Goal: Find specific page/section: Find specific page/section

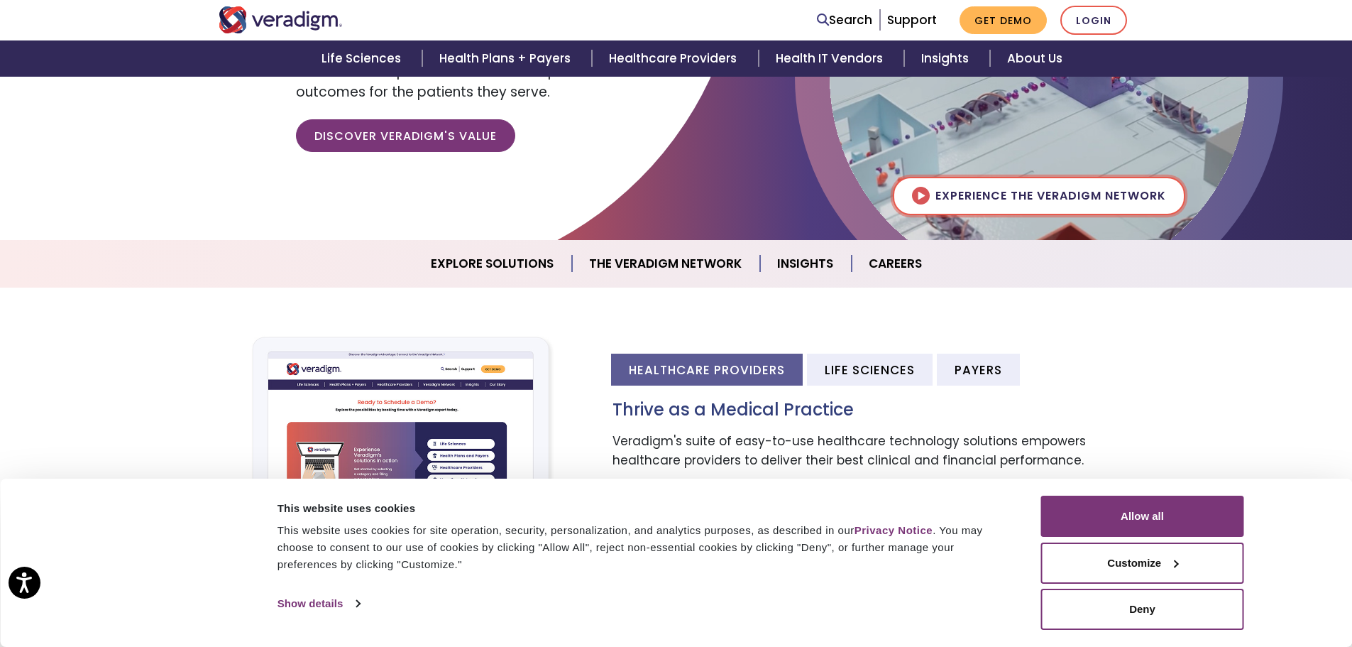
scroll to position [284, 0]
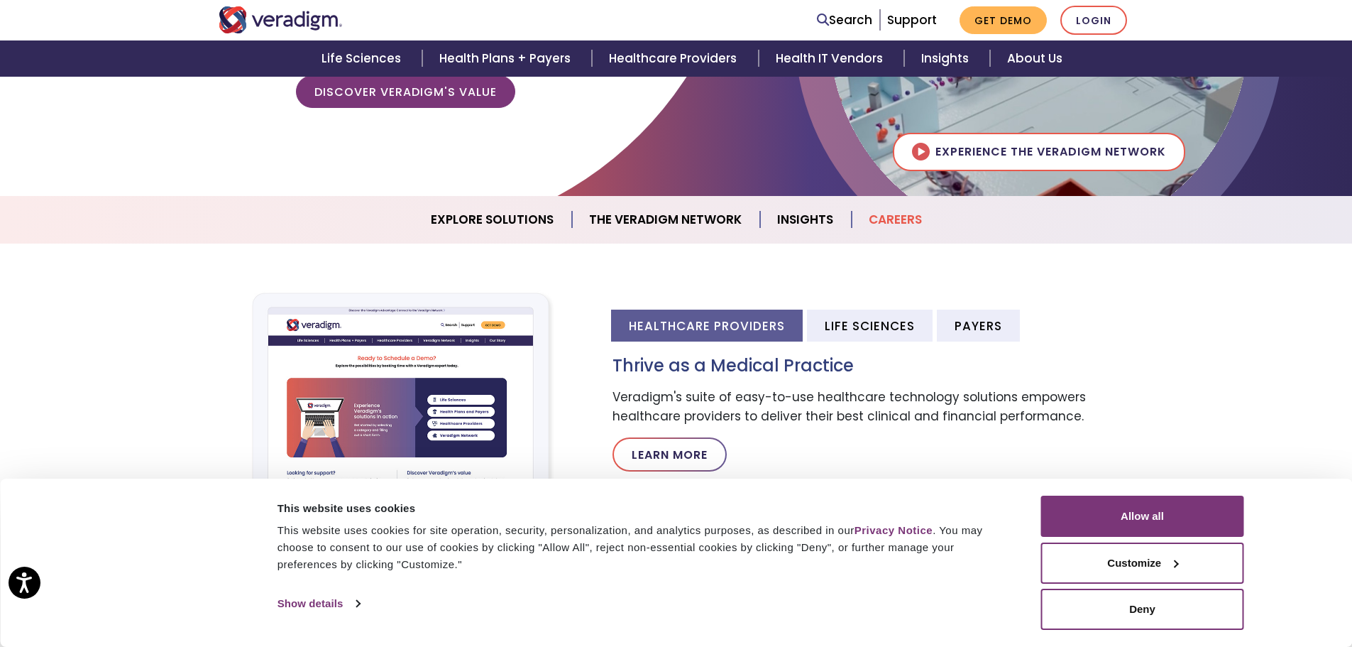
click at [886, 212] on link "Careers" at bounding box center [895, 220] width 87 height 36
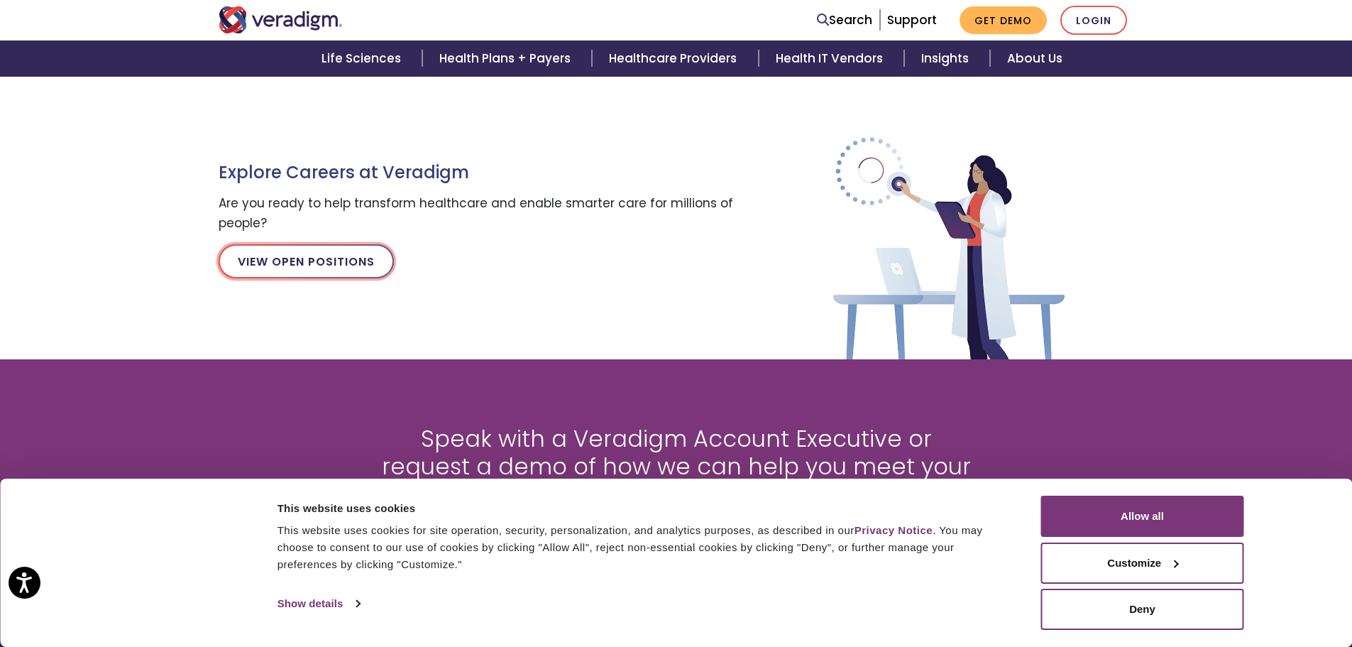
click at [327, 262] on link "View Open Positions" at bounding box center [306, 261] width 175 height 34
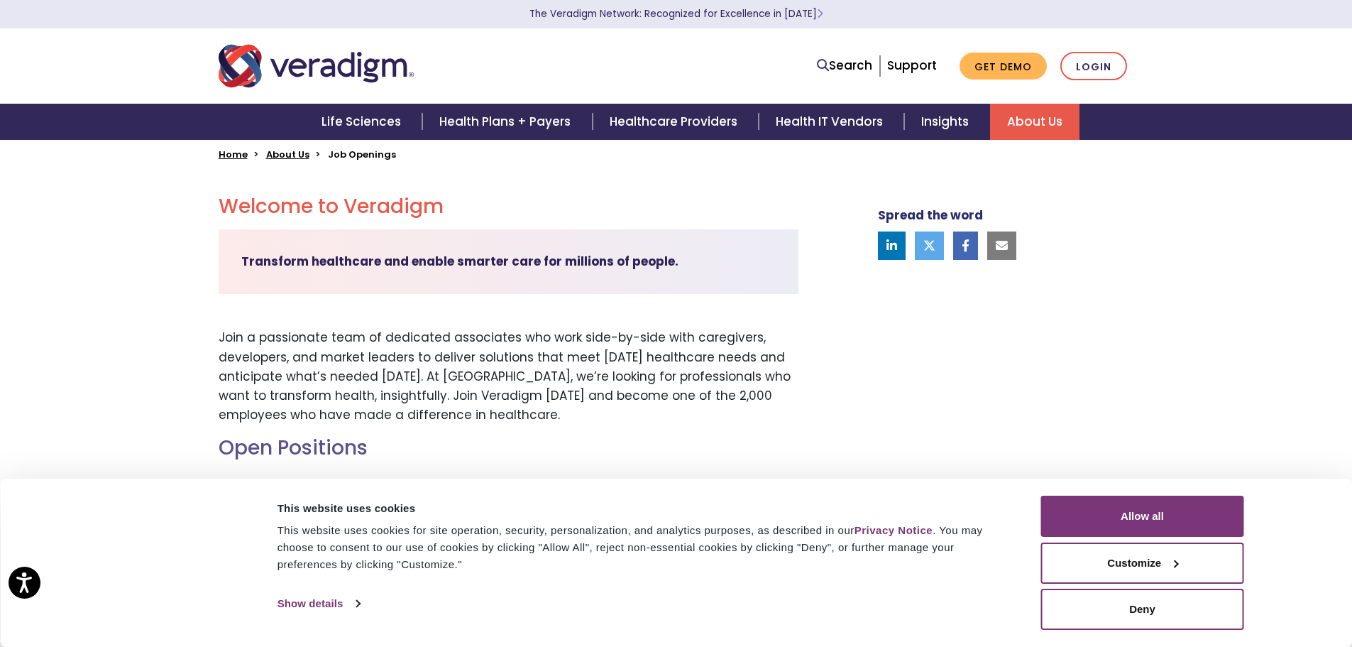
scroll to position [426, 0]
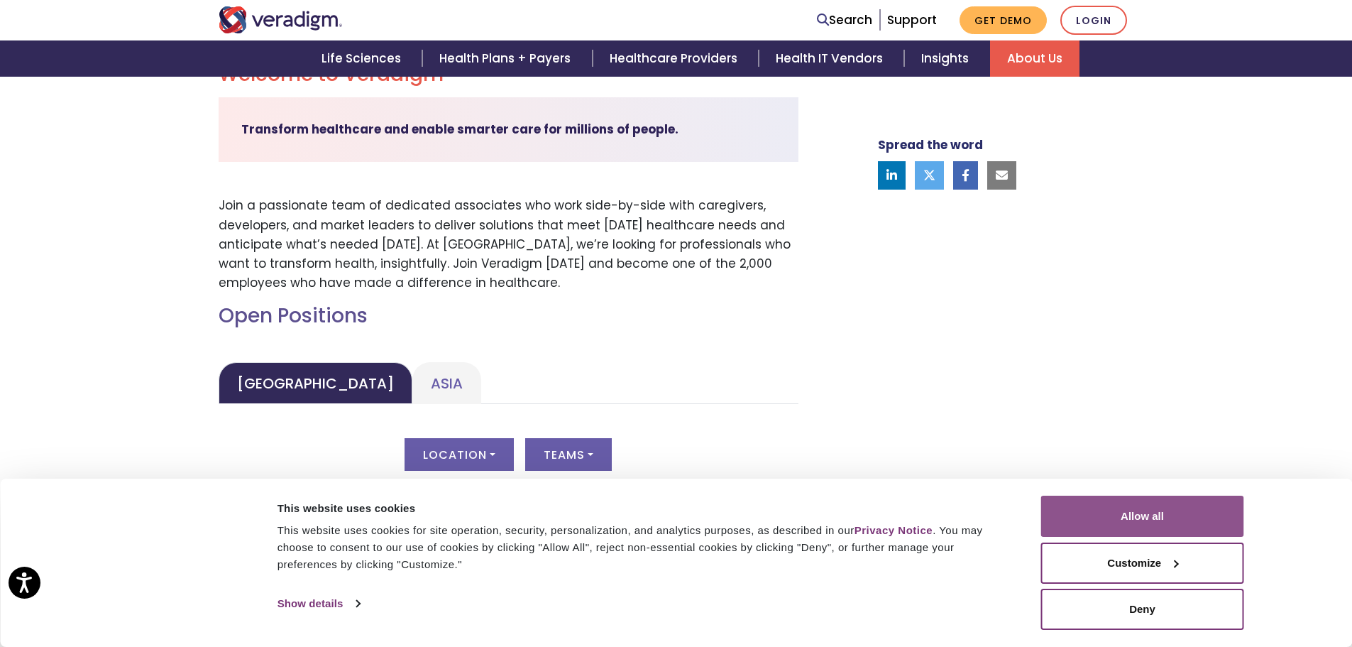
click at [1137, 517] on button "Allow all" at bounding box center [1142, 515] width 203 height 41
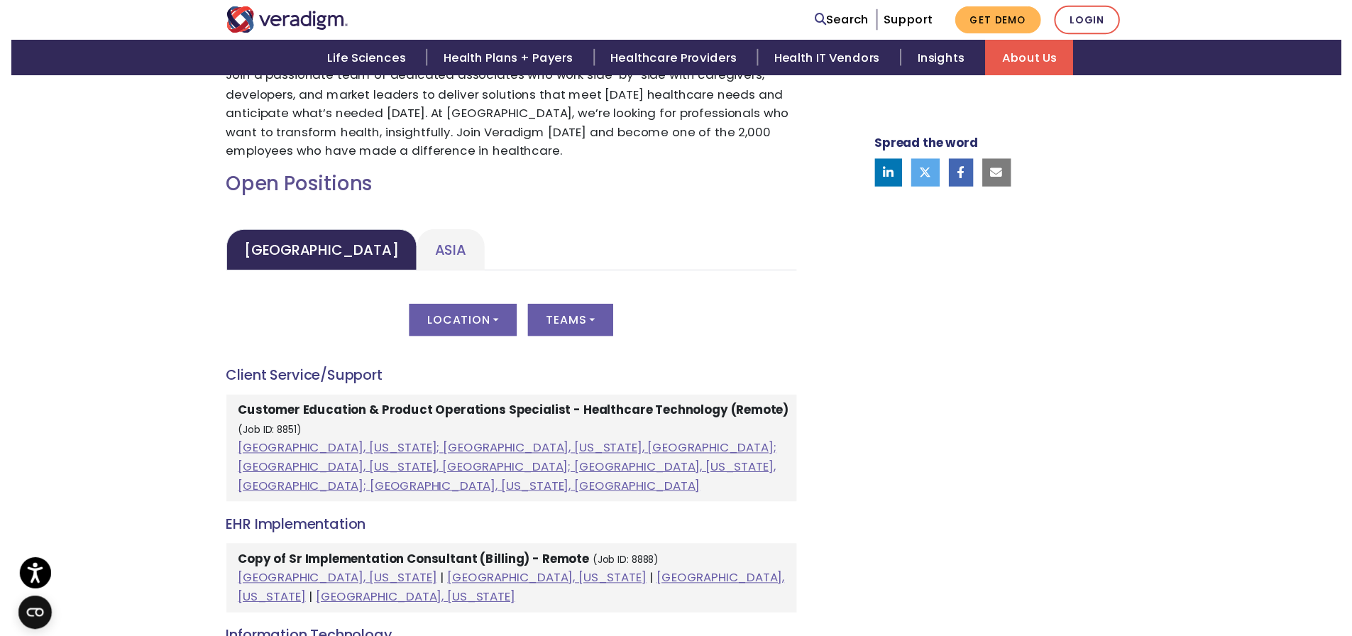
scroll to position [568, 0]
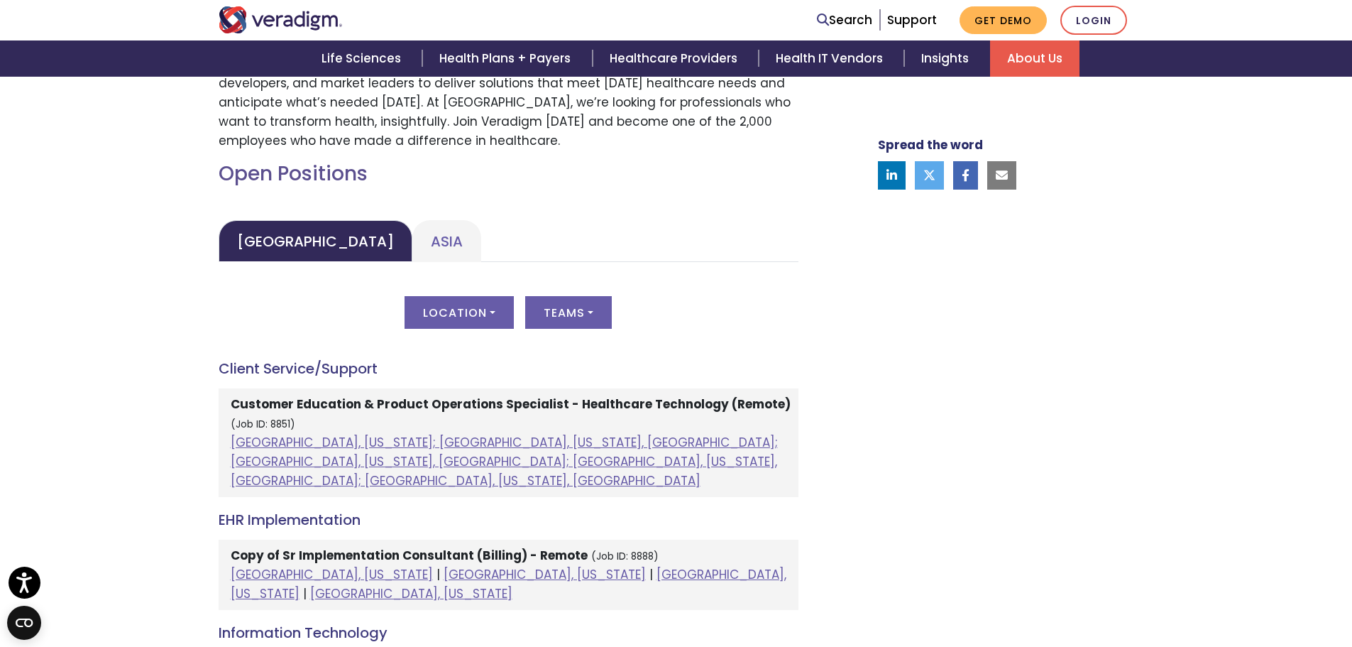
click at [522, 319] on div "Location All [GEOGRAPHIC_DATA], [US_STATE]; [GEOGRAPHIC_DATA], [US_STATE], [GEO…" at bounding box center [509, 321] width 580 height 50
click at [502, 317] on button "Location" at bounding box center [459, 312] width 109 height 33
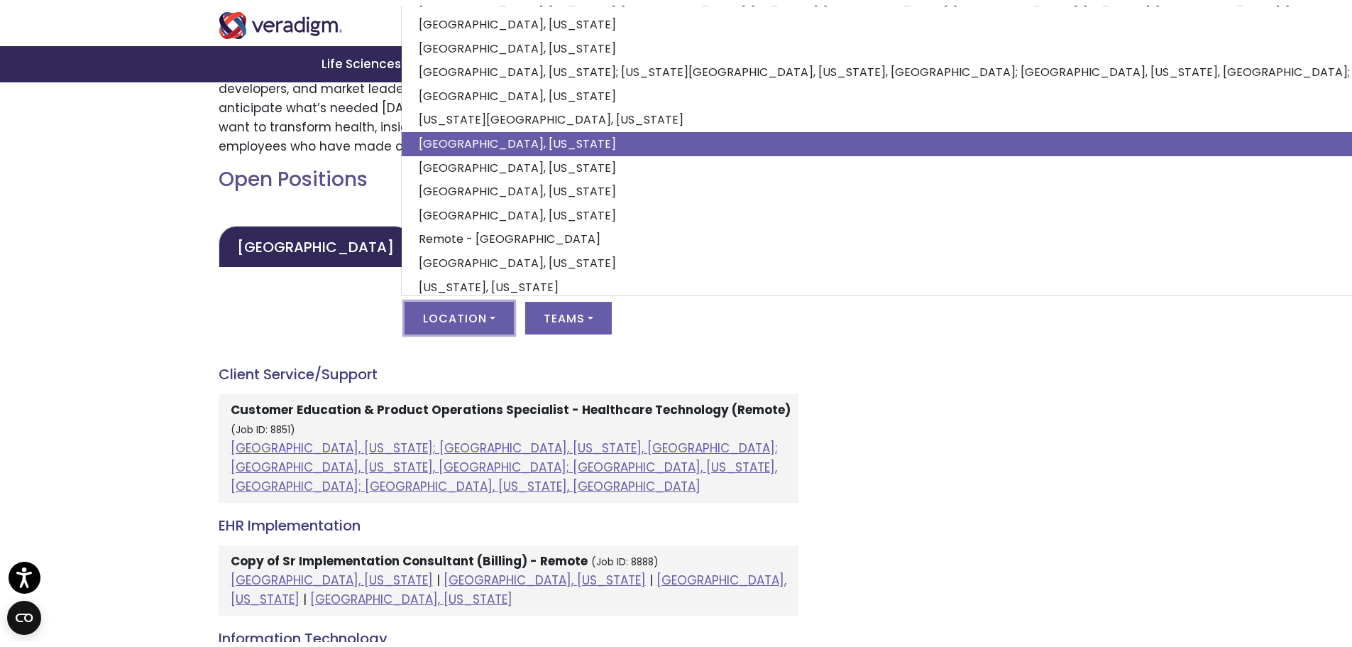
scroll to position [105, 0]
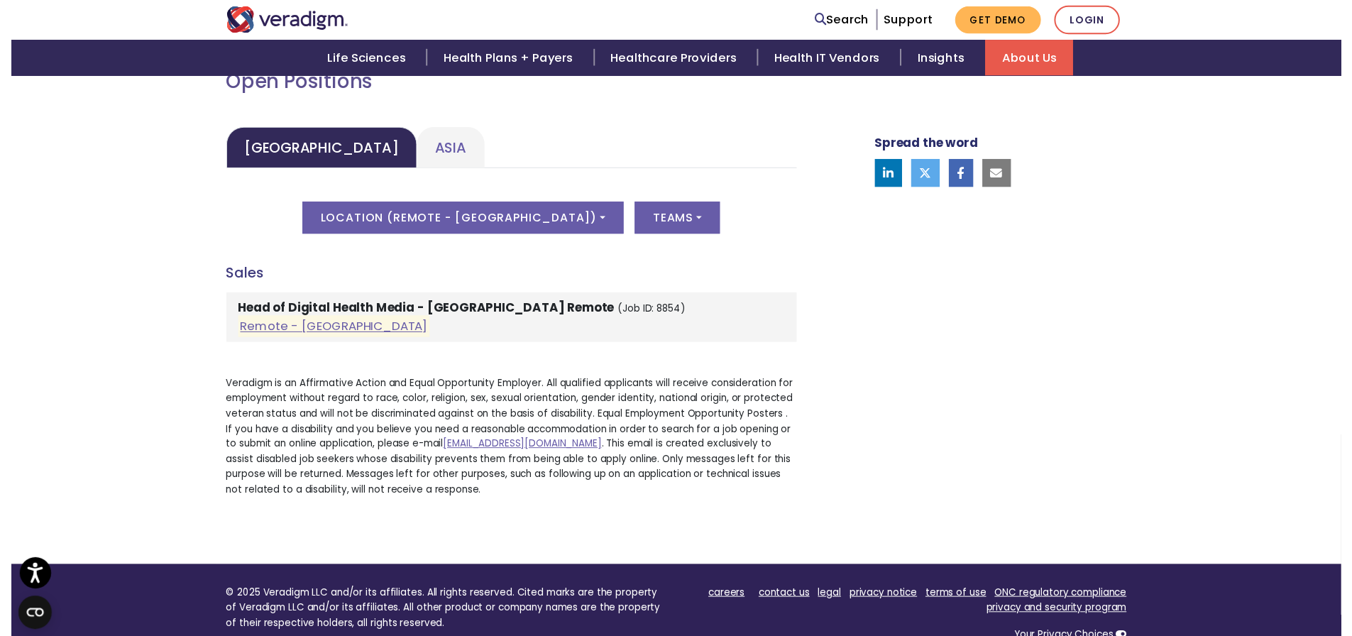
scroll to position [639, 0]
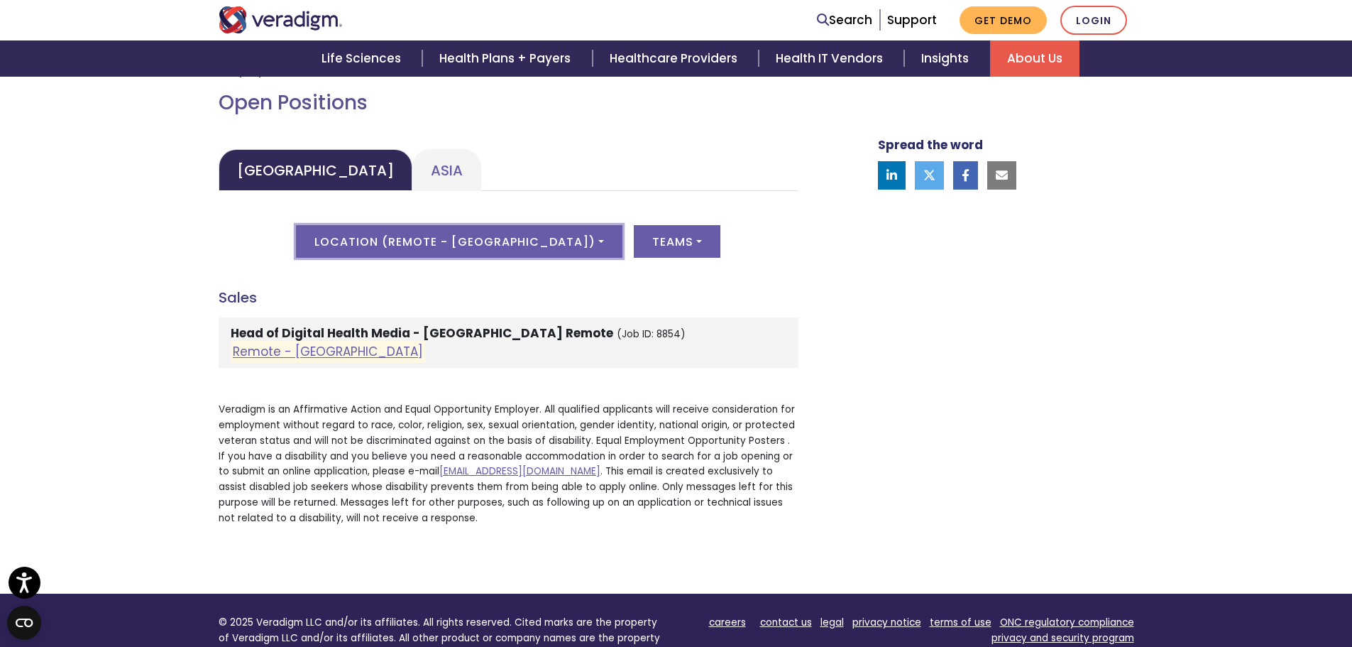
click at [537, 242] on button "Location ( Remote - [GEOGRAPHIC_DATA] )" at bounding box center [459, 241] width 326 height 33
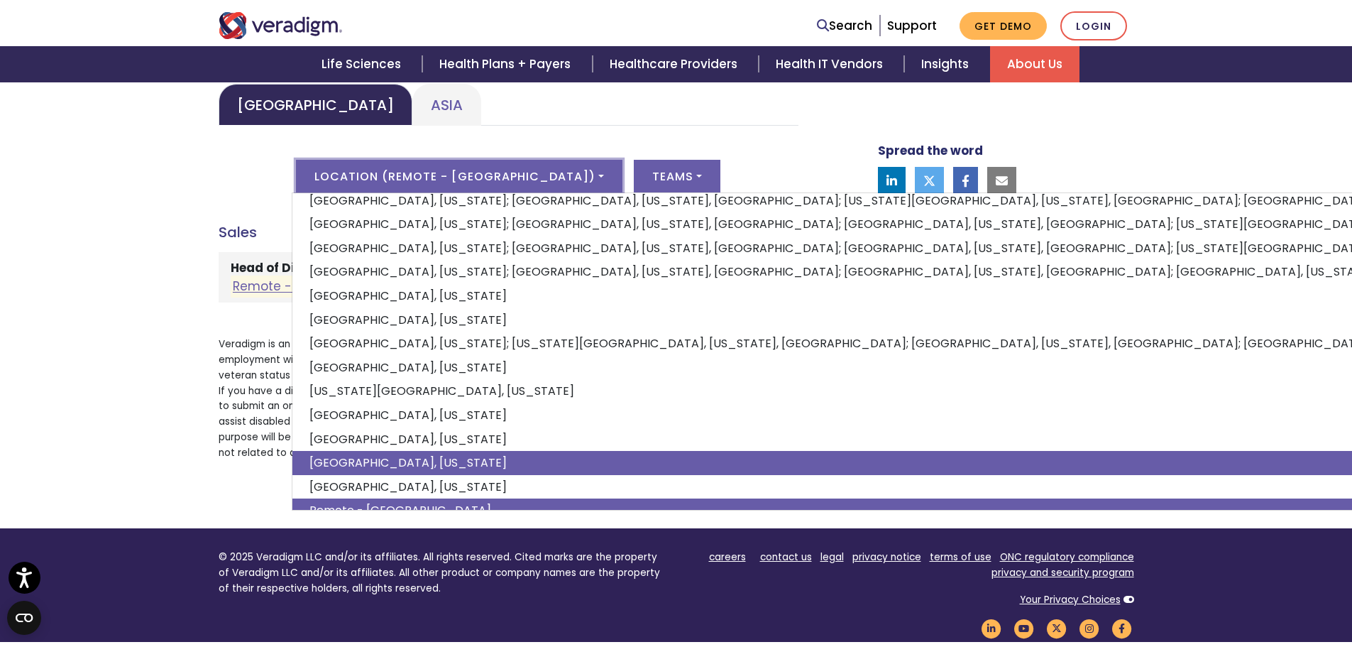
scroll to position [0, 0]
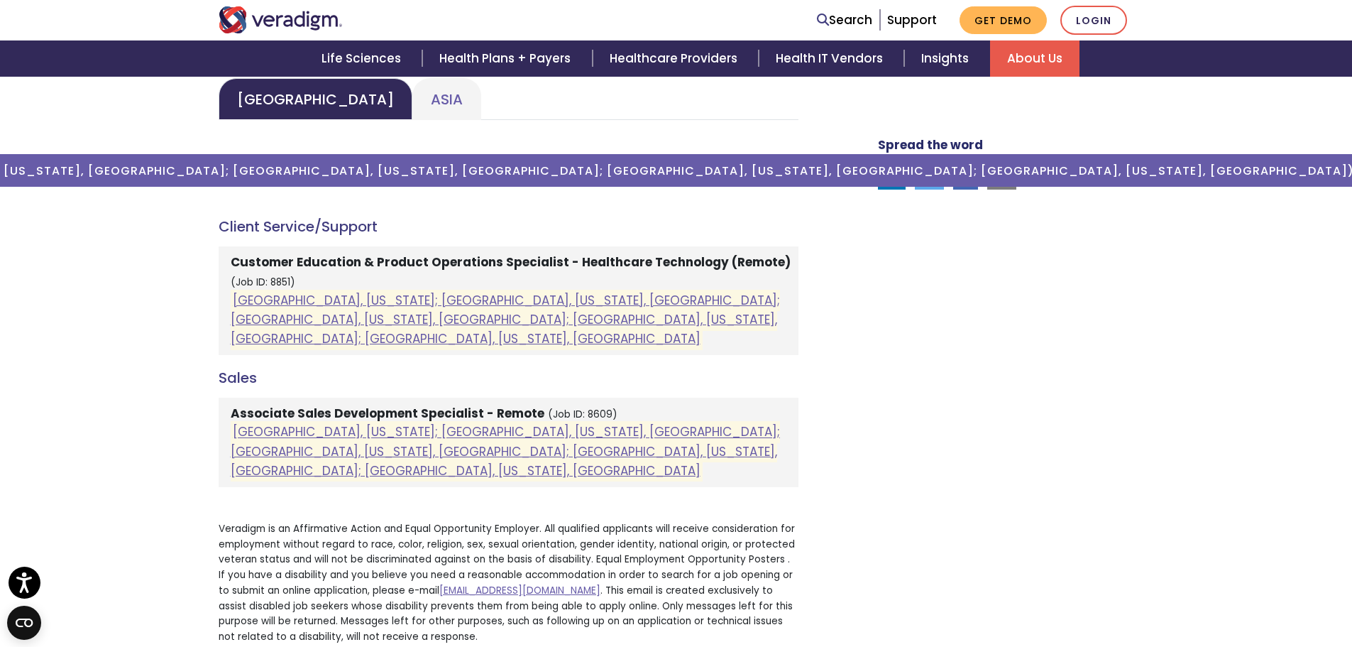
click at [446, 310] on mark "[GEOGRAPHIC_DATA], [US_STATE]; [GEOGRAPHIC_DATA], [US_STATE], [GEOGRAPHIC_DATA]…" at bounding box center [505, 320] width 549 height 60
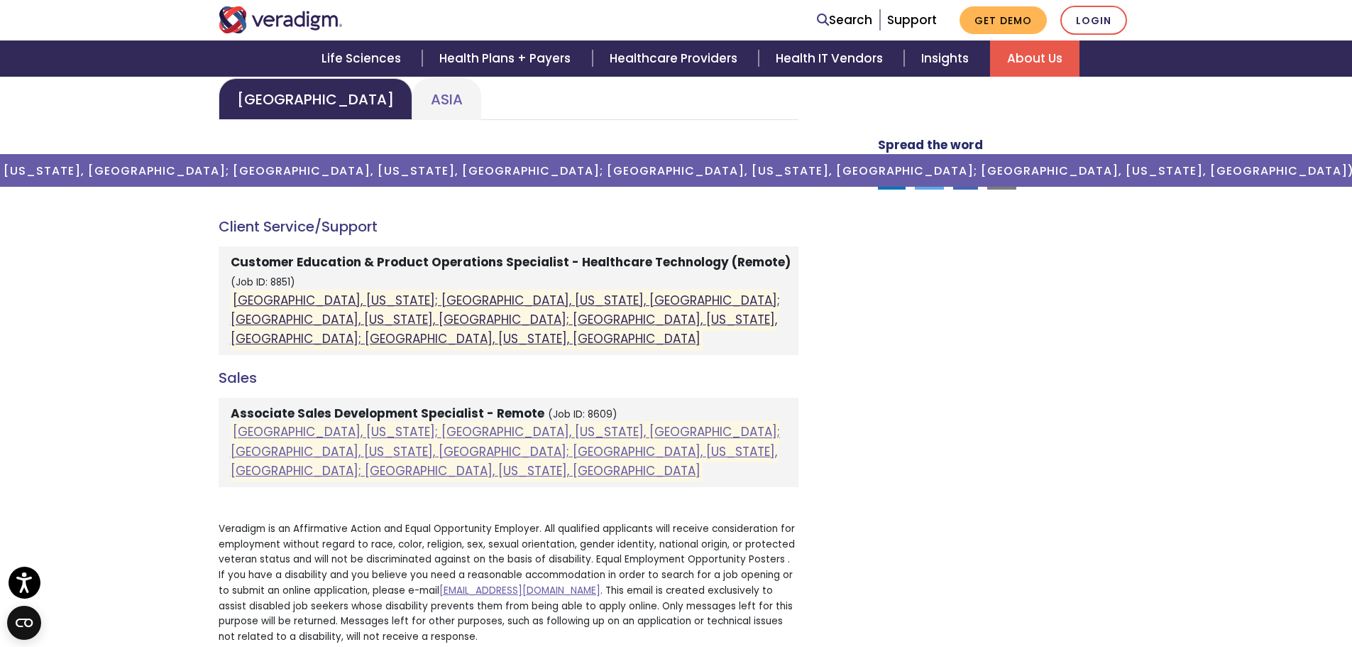
click at [439, 318] on link "[GEOGRAPHIC_DATA], [US_STATE]; [GEOGRAPHIC_DATA], [US_STATE], [GEOGRAPHIC_DATA]…" at bounding box center [505, 319] width 549 height 55
